Goal: Transaction & Acquisition: Subscribe to service/newsletter

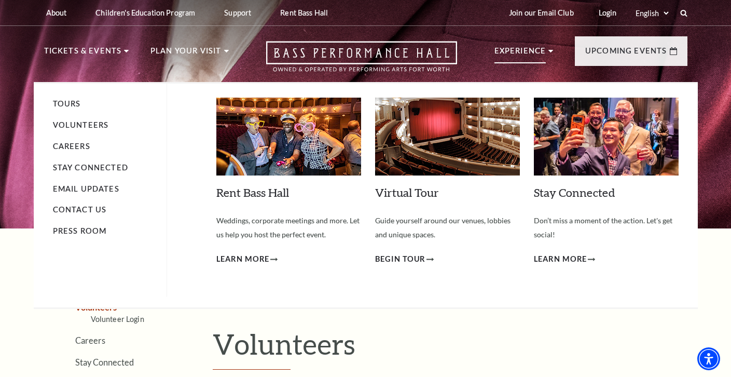
click at [515, 53] on p "Experience" at bounding box center [521, 54] width 52 height 19
click at [547, 52] on li "Experience Tours Volunteers Careers Stay Connected Email Updates Contact Us Pre…" at bounding box center [524, 62] width 59 height 35
click at [549, 51] on icon at bounding box center [551, 51] width 5 height 3
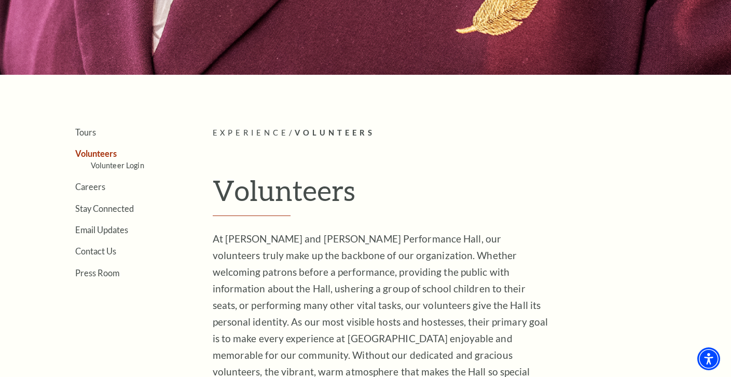
scroll to position [113, 0]
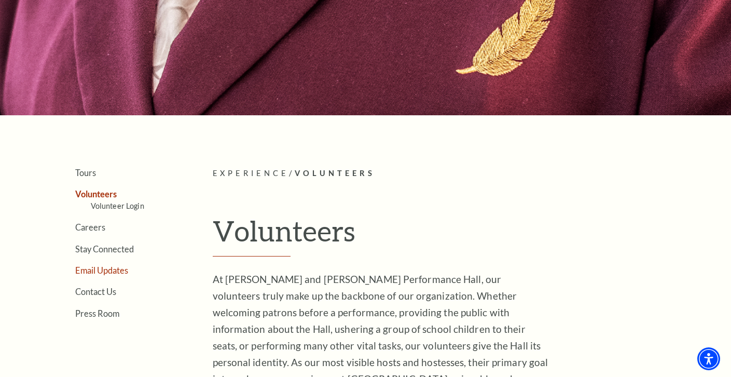
click at [114, 271] on link "Email Updates" at bounding box center [101, 270] width 53 height 10
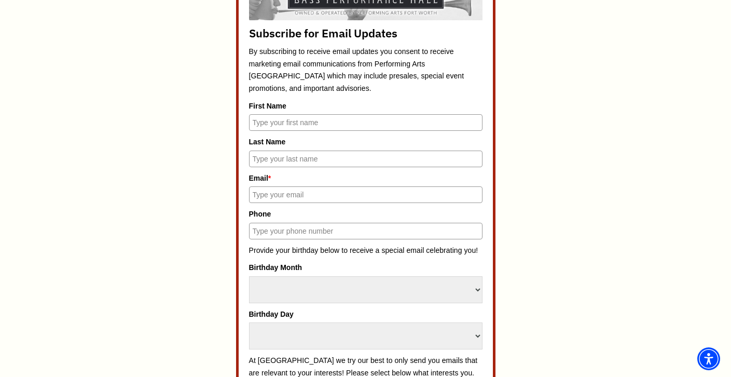
scroll to position [505, 0]
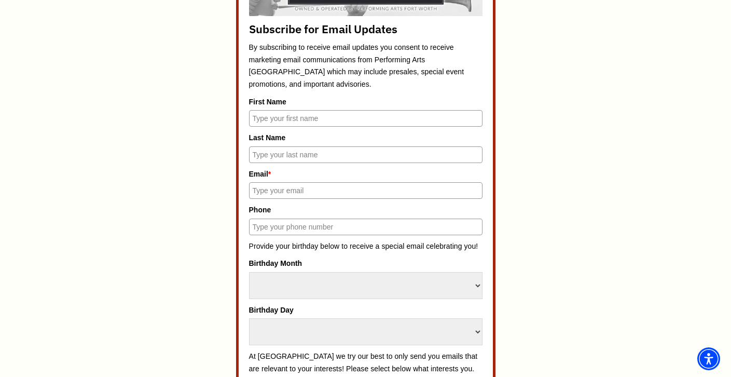
click at [276, 119] on input "First Name" at bounding box center [366, 118] width 234 height 17
type input "[PERSON_NAME]"
type input "[EMAIL_ADDRESS][DOMAIN_NAME]"
type input "5126947114"
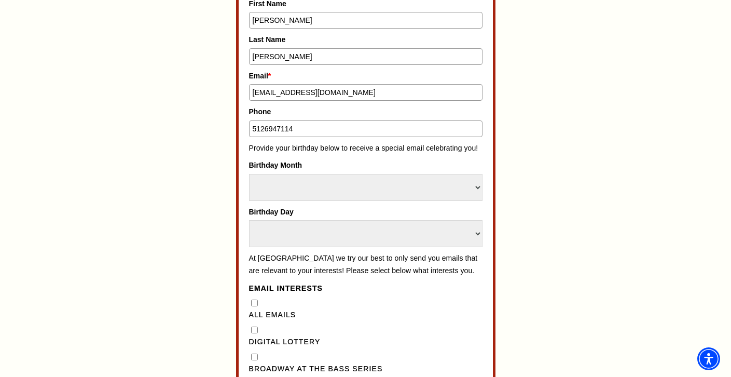
scroll to position [617, 0]
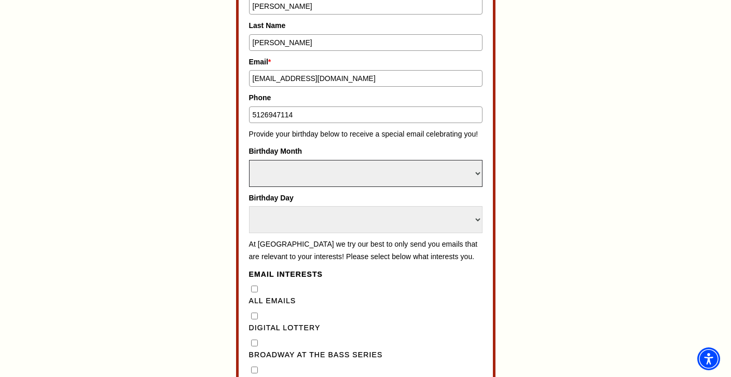
click at [277, 172] on select "Select Month January February March April May June July August September Octobe…" at bounding box center [366, 173] width 234 height 27
select select "May"
click at [249, 160] on select "Select Month January February March April May June July August September Octobe…" at bounding box center [366, 173] width 234 height 27
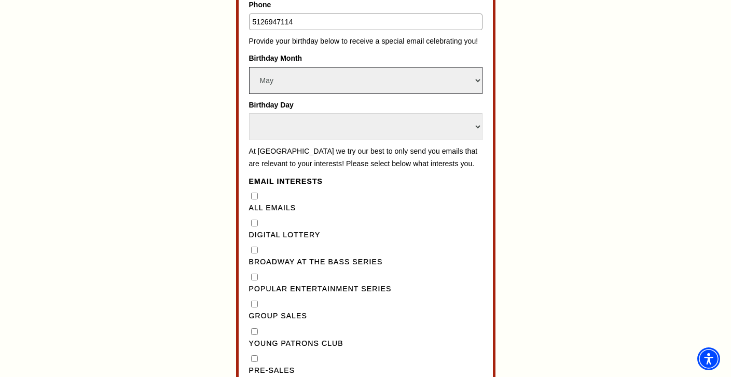
scroll to position [713, 0]
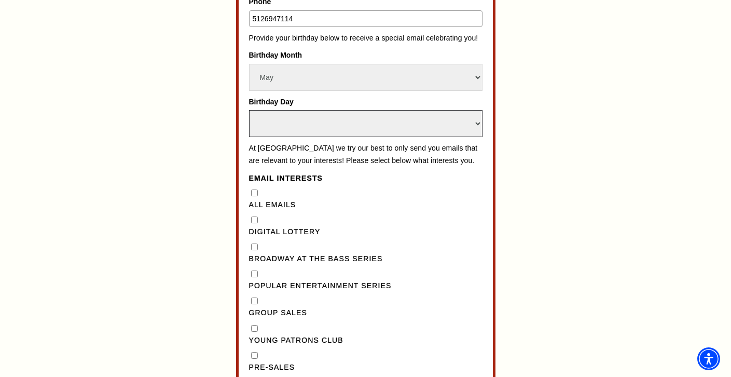
click at [272, 126] on select "Select Day 1 2 3 4 5 6 7 8 9 10 11 12 13 14 15 16 17 18 19 20 21 22 23 24" at bounding box center [366, 123] width 234 height 27
select select "17"
click at [249, 110] on select "Select Day 1 2 3 4 5 6 7 8 9 10 11 12 13 14 15 16 17 18 19 20 21 22 23 24" at bounding box center [366, 123] width 234 height 27
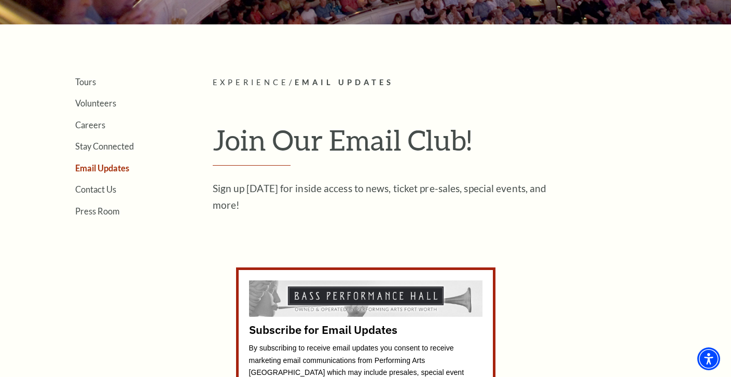
scroll to position [0, 0]
